Goal: Task Accomplishment & Management: Manage account settings

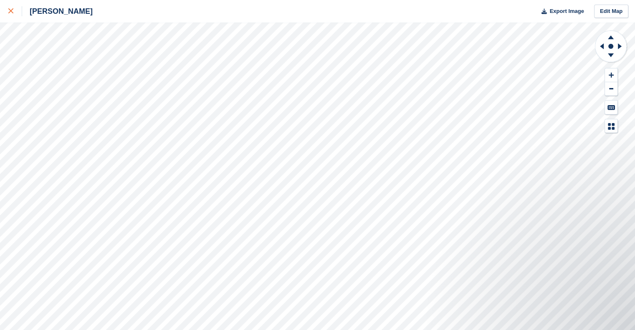
click at [7, 20] on link at bounding box center [11, 11] width 22 height 23
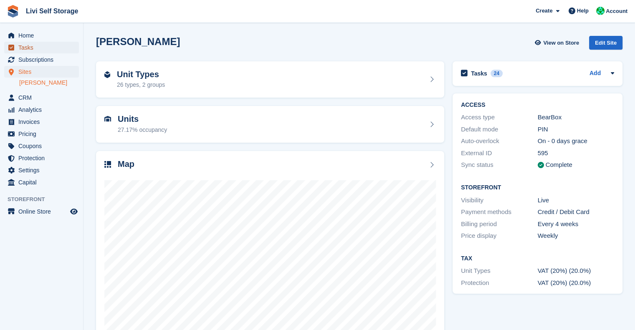
click at [24, 48] on span "Tasks" at bounding box center [43, 48] width 50 height 12
